Goal: Find contact information: Obtain details needed to contact an individual or organization

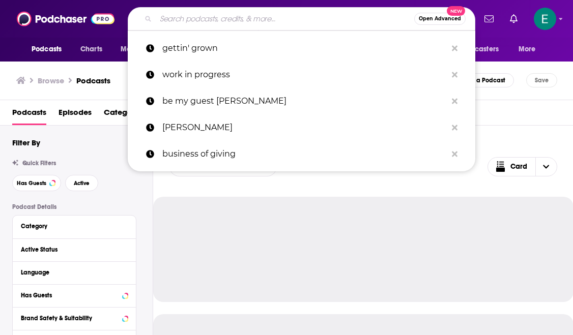
type input "The Addicted Mind Podcast"
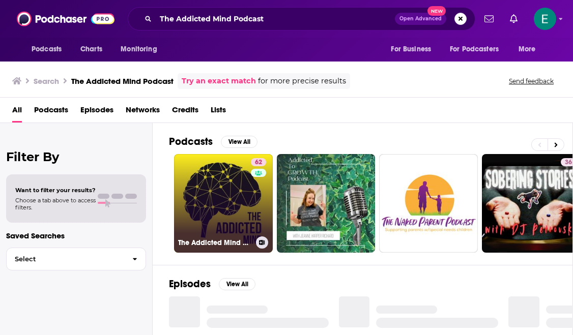
click at [216, 195] on link "62 The Addicted Mind Podcast" at bounding box center [223, 203] width 99 height 99
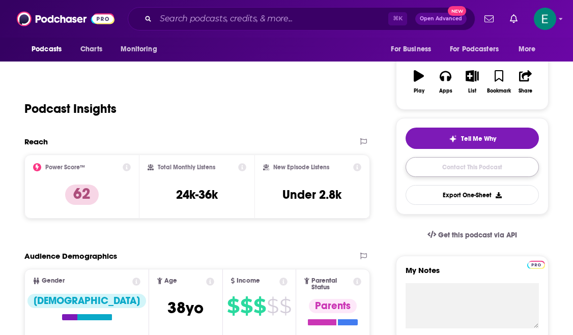
click at [424, 170] on link "Contact This Podcast" at bounding box center [472, 167] width 133 height 20
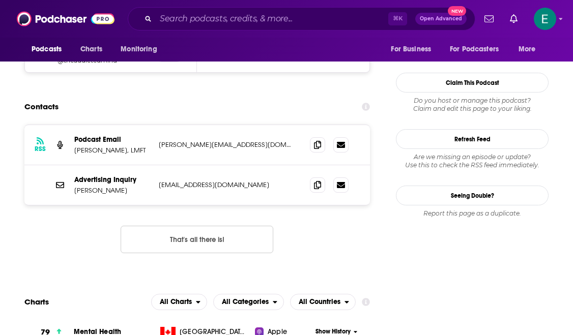
scroll to position [969, 0]
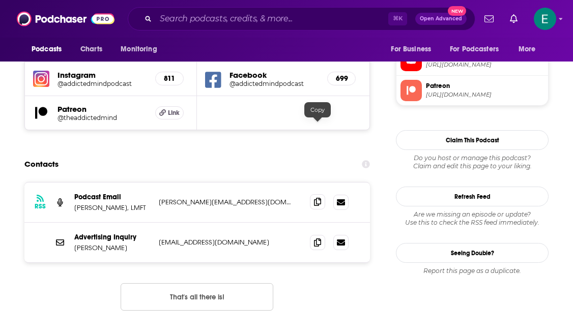
click at [317, 198] on icon at bounding box center [317, 202] width 7 height 8
click at [318, 238] on icon at bounding box center [317, 242] width 7 height 8
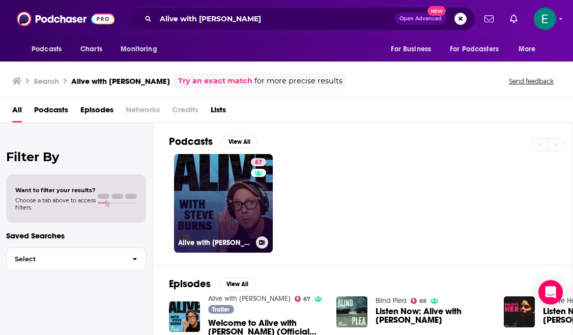
click at [206, 210] on link "67 Alive with Steve Burns" at bounding box center [223, 203] width 99 height 99
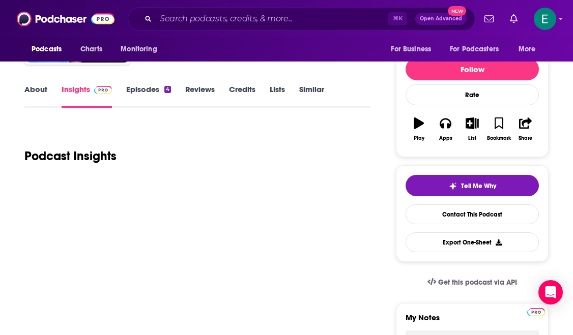
scroll to position [109, 0]
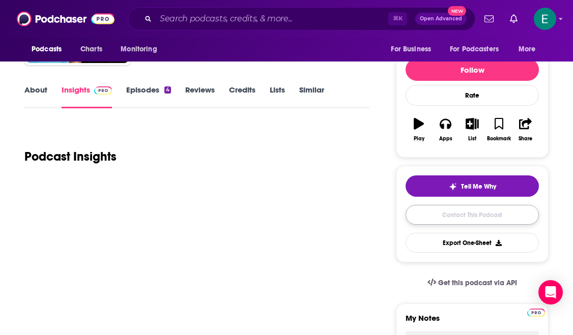
click at [444, 223] on link "Contact This Podcast" at bounding box center [472, 215] width 133 height 20
click at [437, 215] on link "Contact This Podcast" at bounding box center [472, 215] width 133 height 20
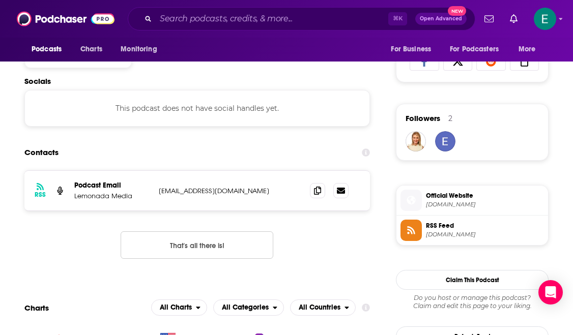
scroll to position [759, 0]
